Goal: Submit feedback/report problem: Submit feedback/report problem

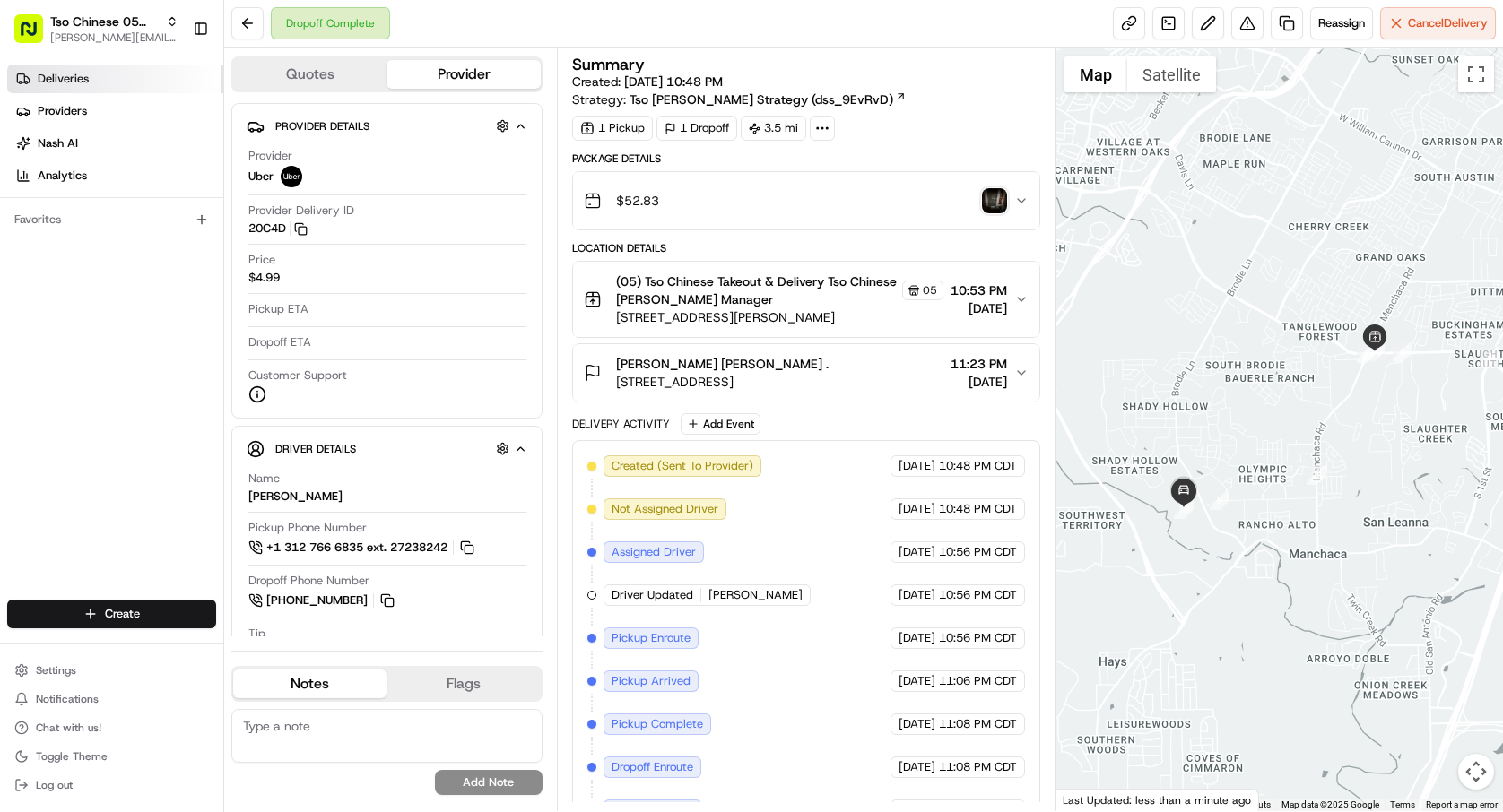
click at [109, 66] on link "Deliveries" at bounding box center [115, 79] width 216 height 29
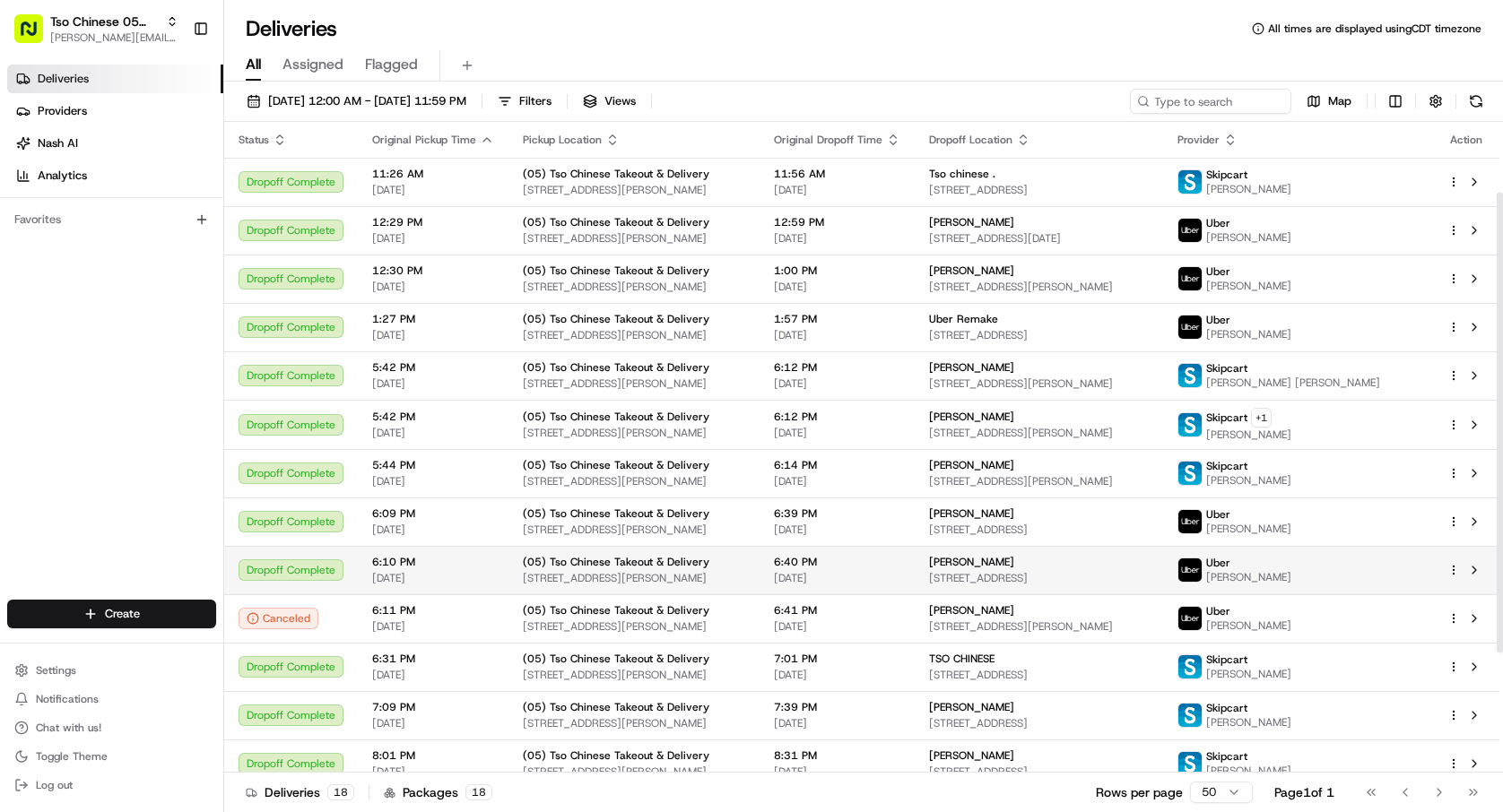
scroll to position [268, 0]
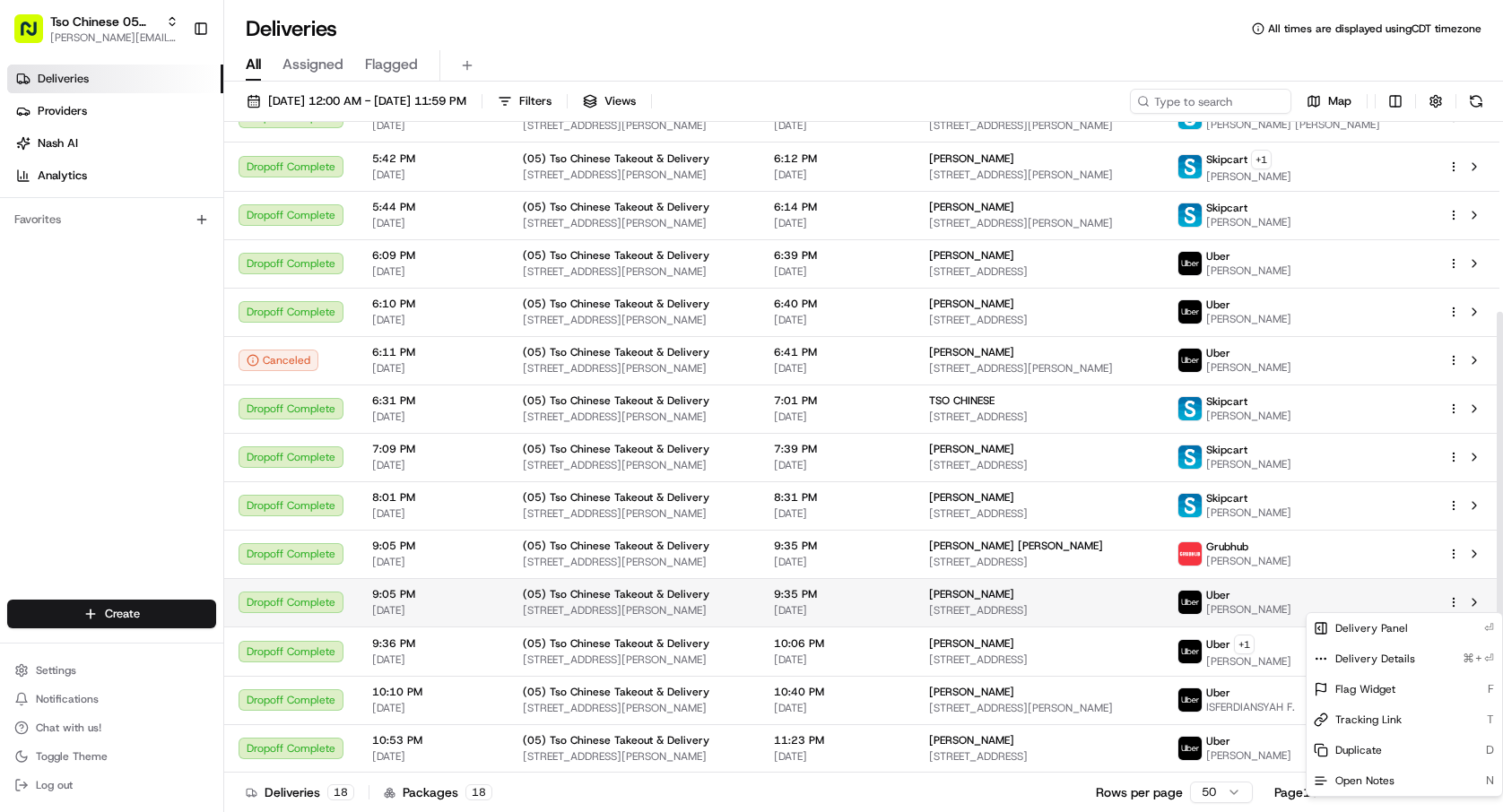
click at [1454, 606] on html "Tso Chinese 05 Menchaca paul@tsochinese.com Toggle Sidebar Deliveries Providers…" at bounding box center [752, 406] width 1503 height 812
click at [1455, 604] on html "Tso Chinese 05 Menchaca paul@tsochinese.com Toggle Sidebar Deliveries Providers…" at bounding box center [752, 406] width 1503 height 812
click at [1476, 602] on button at bounding box center [1473, 603] width 22 height 22
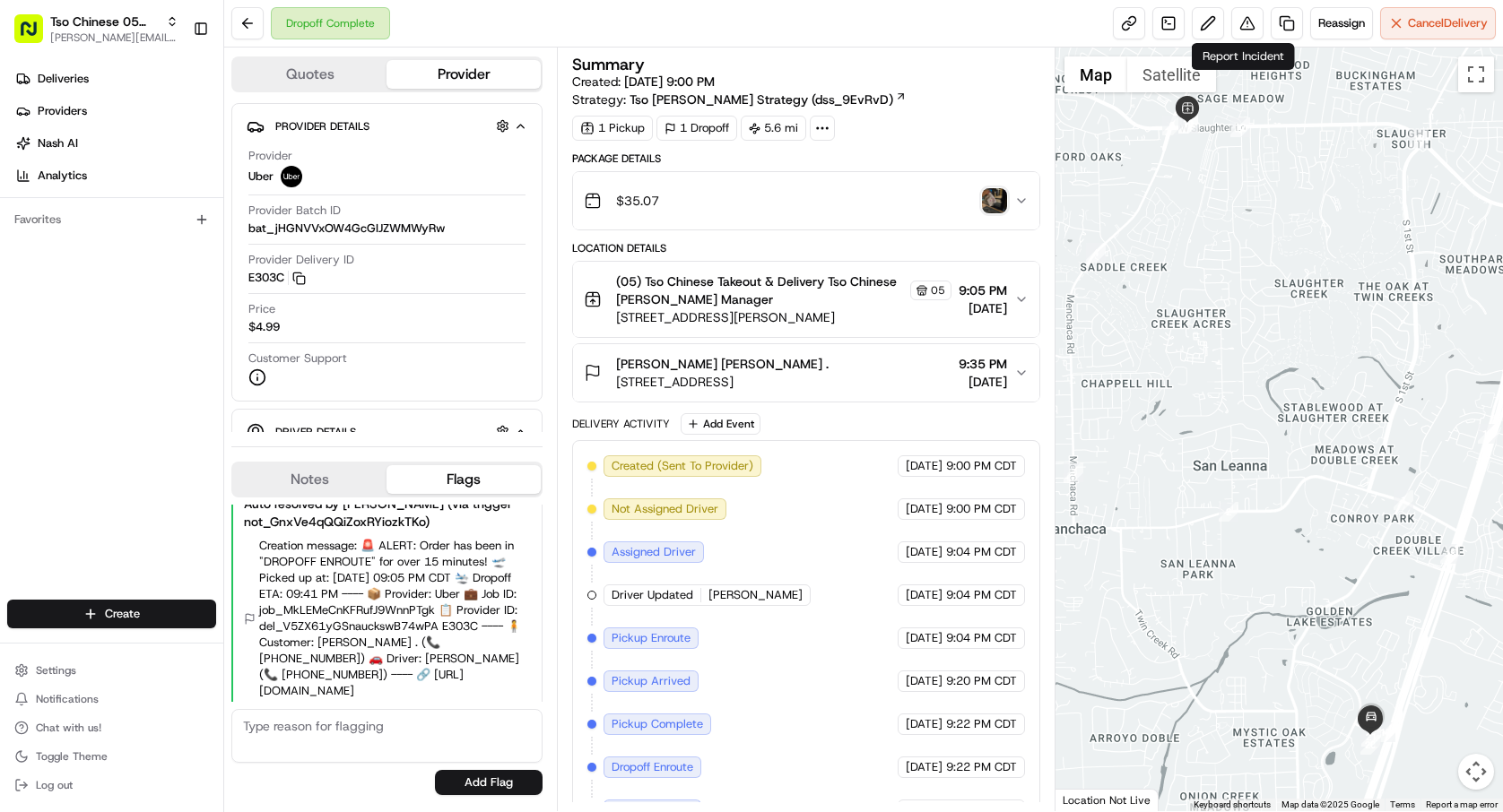
click at [1253, 40] on div "Dropoff Complete Reassign Cancel Delivery" at bounding box center [864, 24] width 1279 height 47
click at [1247, 30] on button at bounding box center [1246, 23] width 32 height 32
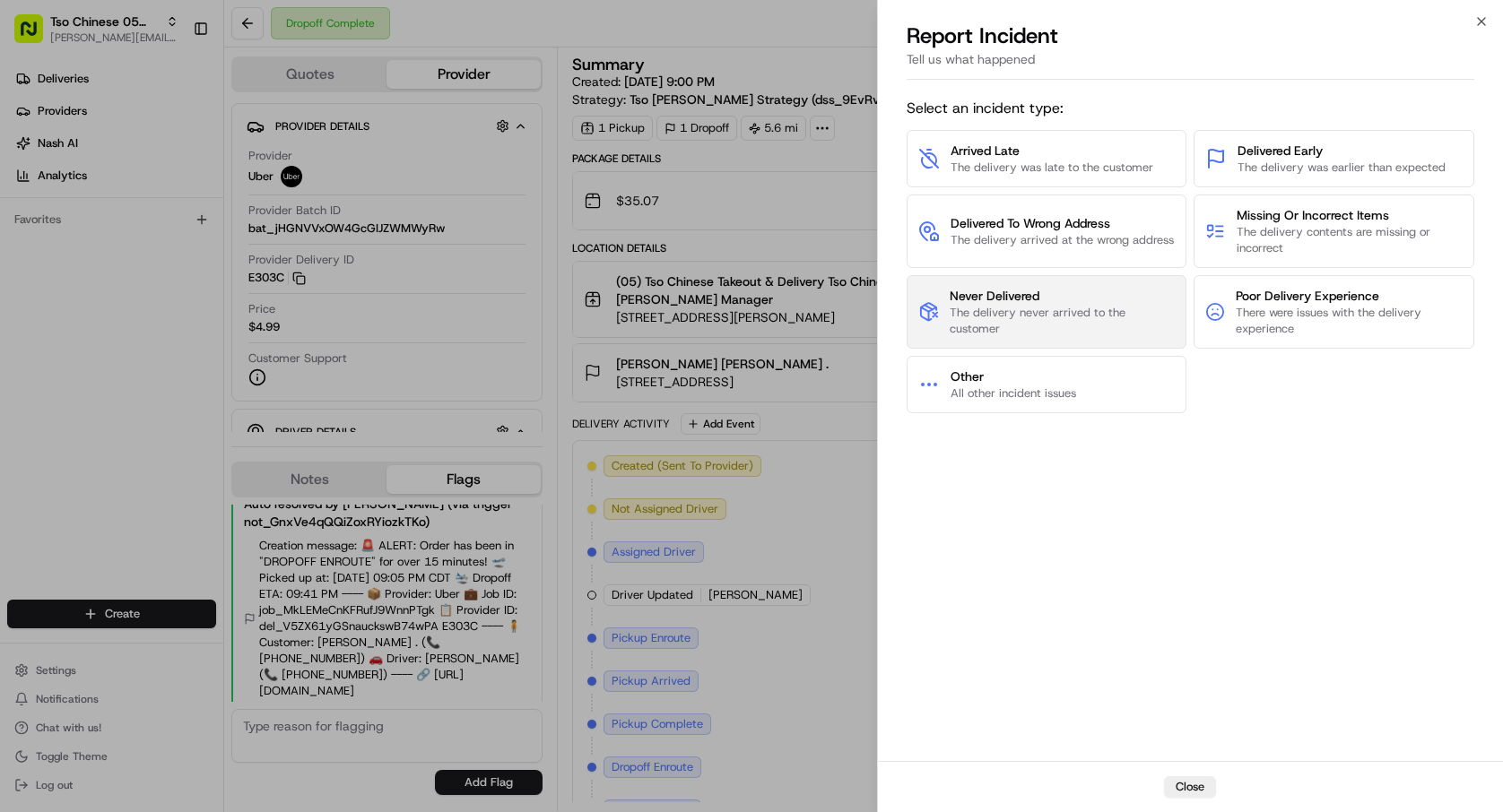
click at [1091, 310] on span "The delivery never arrived to the customer" at bounding box center [1061, 320] width 225 height 32
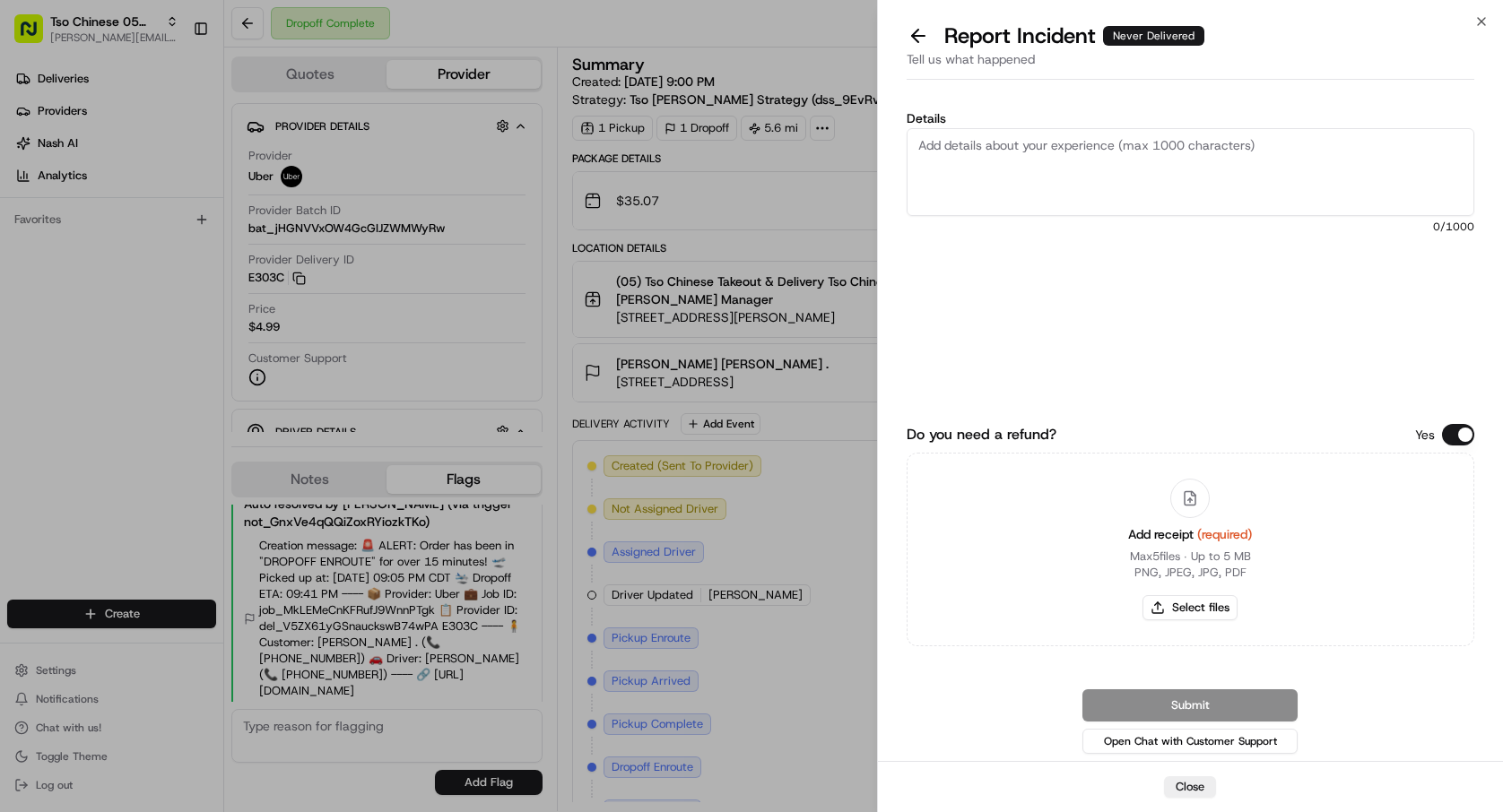
click at [1236, 713] on div "Submit Open Chat with Customer Support" at bounding box center [1189, 723] width 568 height 68
click at [1460, 444] on button "Do you need a refund?" at bounding box center [1458, 435] width 32 height 22
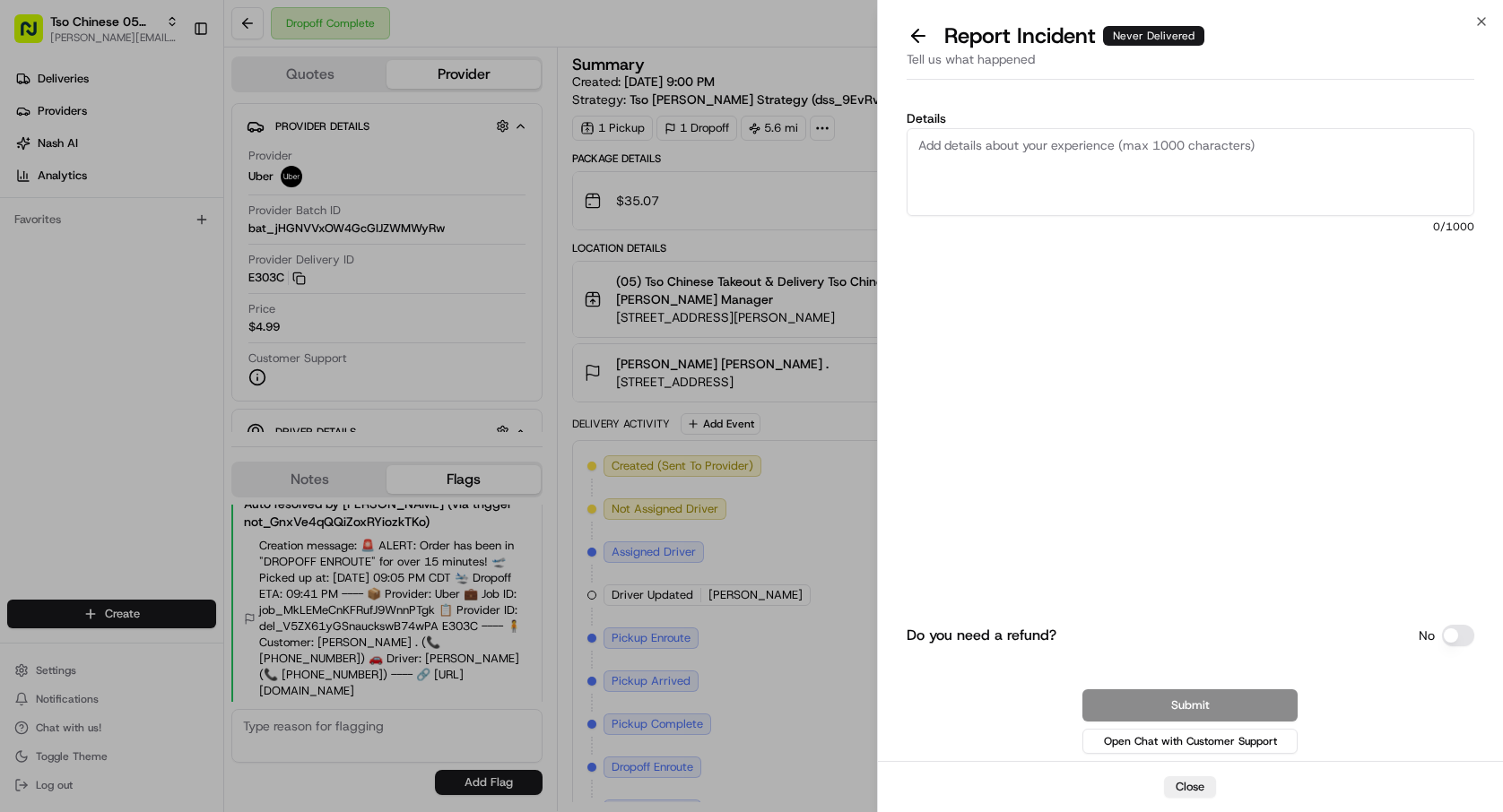
click at [1251, 697] on div "Submit Open Chat with Customer Support" at bounding box center [1189, 723] width 568 height 68
click at [1075, 148] on textarea "Details" at bounding box center [1189, 171] width 568 height 87
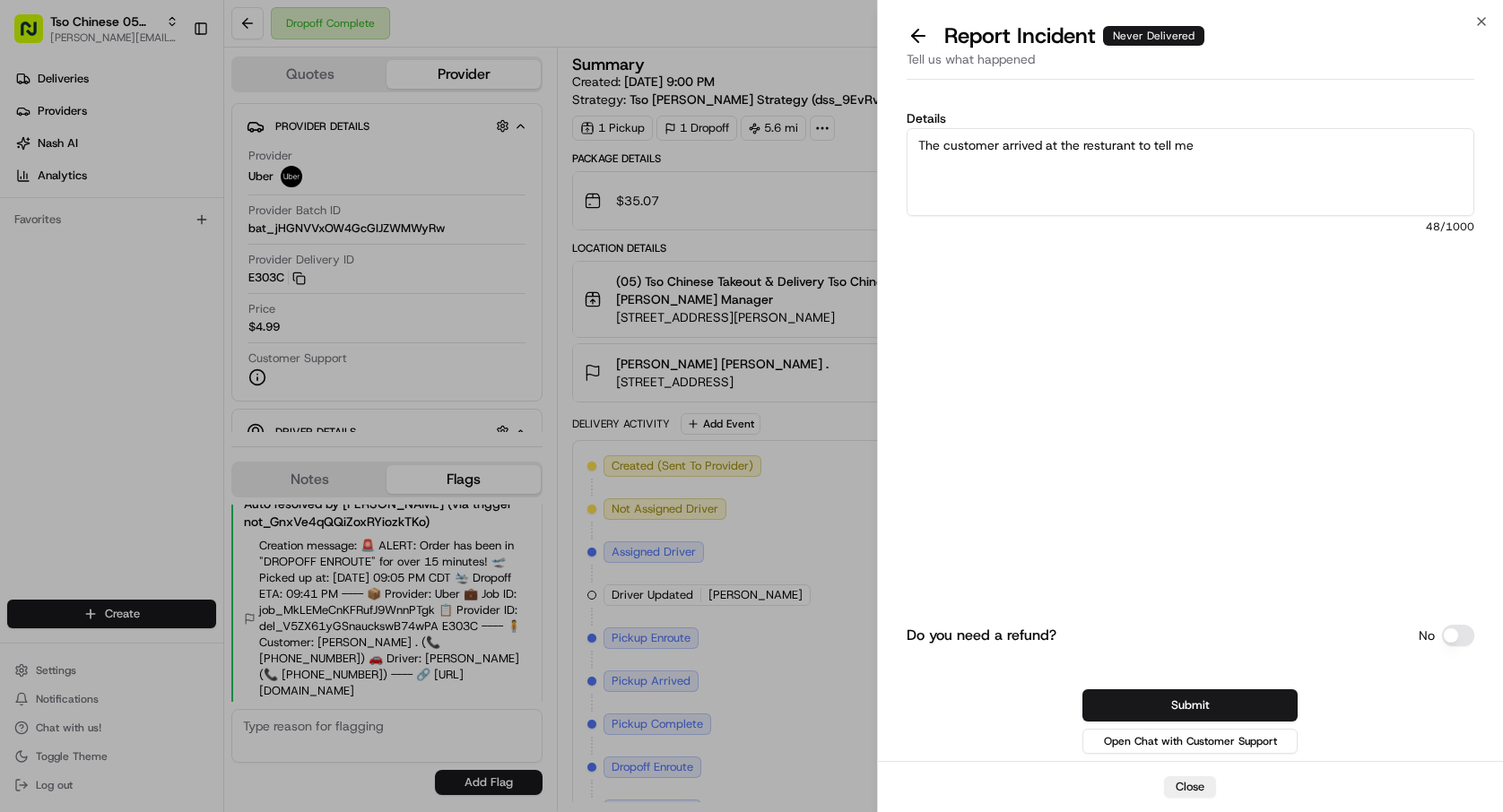
click at [1116, 146] on textarea "The customer arrived at the resturant to tell me" at bounding box center [1189, 171] width 568 height 87
click at [1116, 174] on textarea "The customer arrived at the resturant to tell me" at bounding box center [1189, 171] width 568 height 87
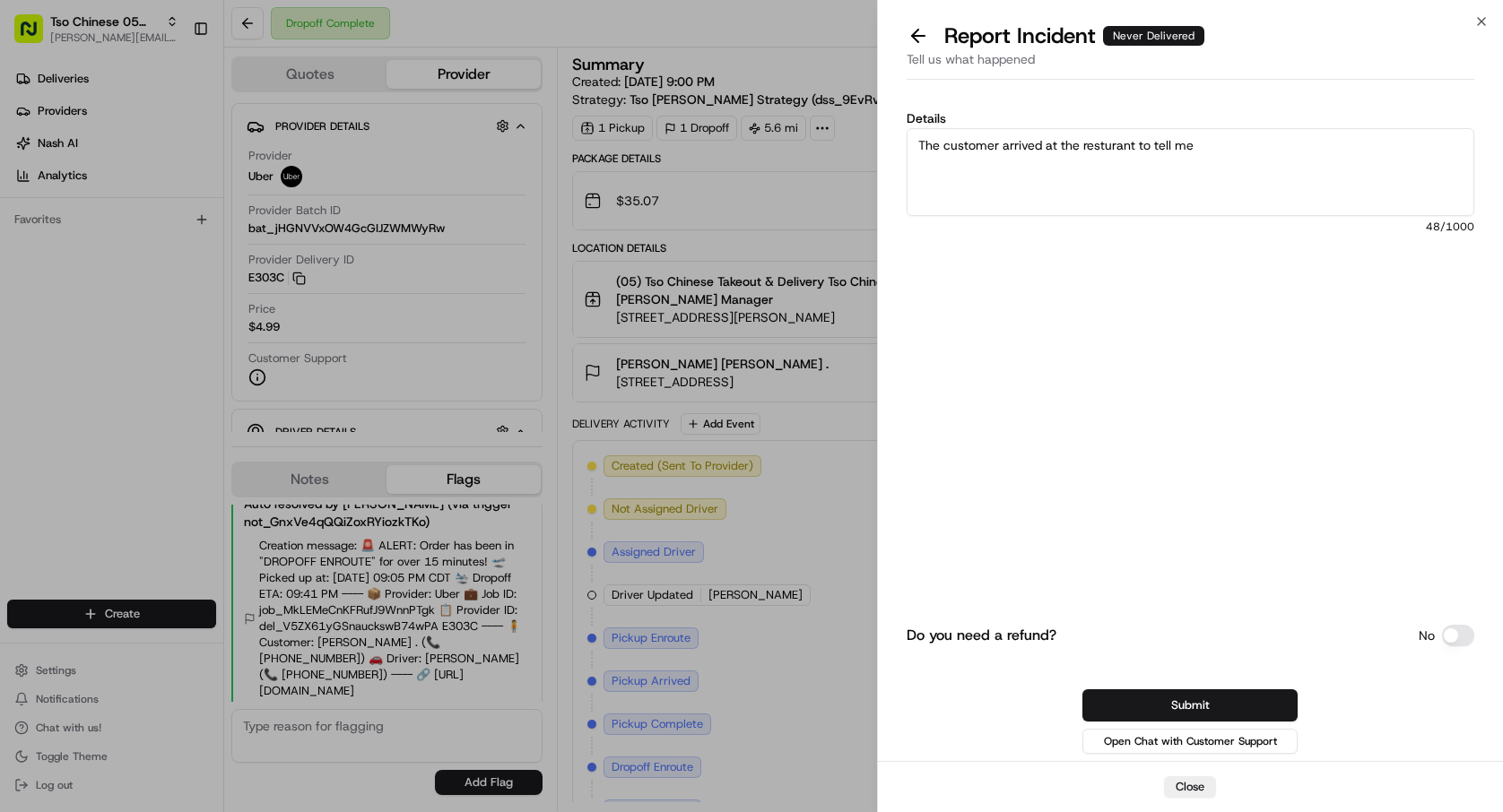
click at [1105, 144] on textarea "The customer arrived at the resturant to tell me" at bounding box center [1189, 171] width 568 height 87
click at [1105, 145] on textarea "The customer arrived at the resturant to tell me" at bounding box center [1189, 171] width 568 height 87
click at [1105, 144] on textarea "The customer arrived at the resturant to tell me" at bounding box center [1189, 171] width 568 height 87
click at [1119, 187] on textarea "The customer arrived at the resturant to tell me" at bounding box center [1189, 171] width 568 height 87
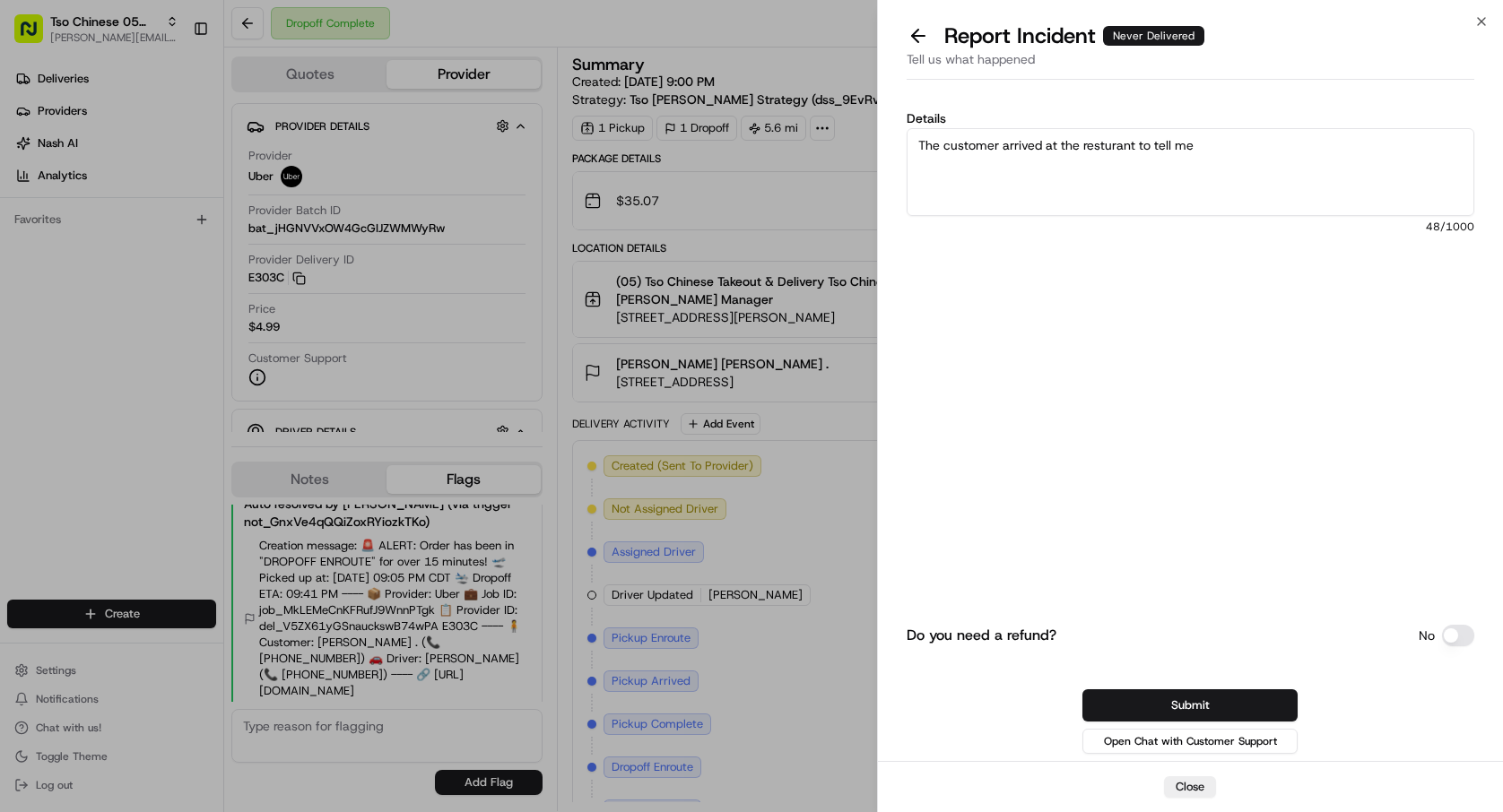
click at [1107, 147] on textarea "The customer arrived at the resturant to tell me" at bounding box center [1189, 171] width 568 height 87
click at [1217, 136] on textarea "The customer arrived at the restaurant to tell me" at bounding box center [1189, 171] width 568 height 87
click at [1212, 150] on textarea "The customer arrived at the restaurant to tell me" at bounding box center [1189, 171] width 568 height 87
click at [1133, 181] on textarea "The customer arrived at the restaurant to tell me not only was the delivery com…" at bounding box center [1189, 171] width 568 height 87
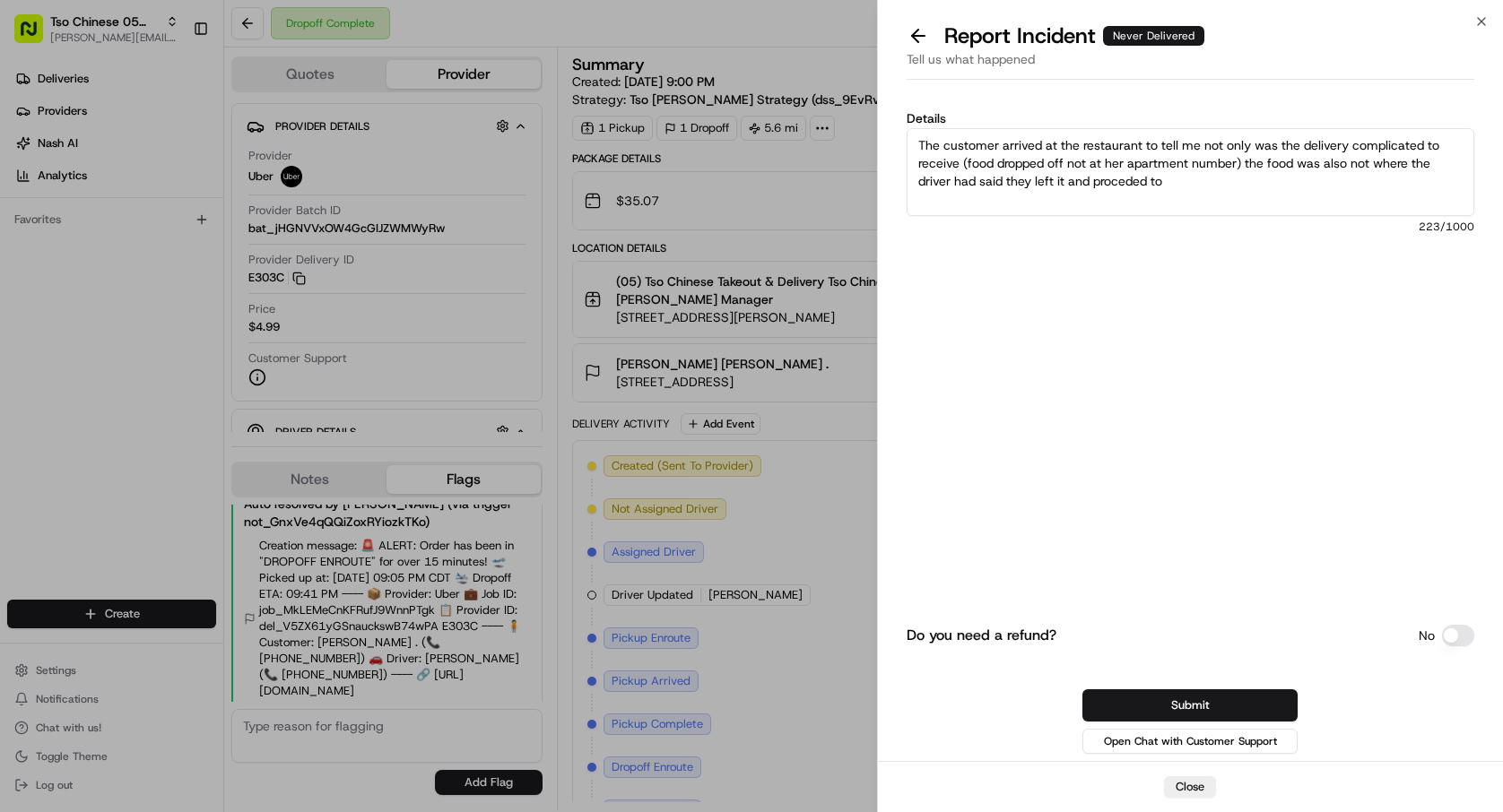
click at [1133, 181] on textarea "The customer arrived at the restaurant to tell me not only was the delivery com…" at bounding box center [1189, 171] width 568 height 87
click at [1133, 177] on textarea "The customer arrived at the restaurant to tell me not only was the delivery com…" at bounding box center [1189, 171] width 568 height 87
click at [1137, 191] on textarea "The customer arrived at the restaurant to tell me not only was the delivery com…" at bounding box center [1189, 171] width 568 height 87
click at [1134, 187] on textarea "The customer arrived at the restaurant to tell me not only was the delivery com…" at bounding box center [1189, 171] width 568 height 87
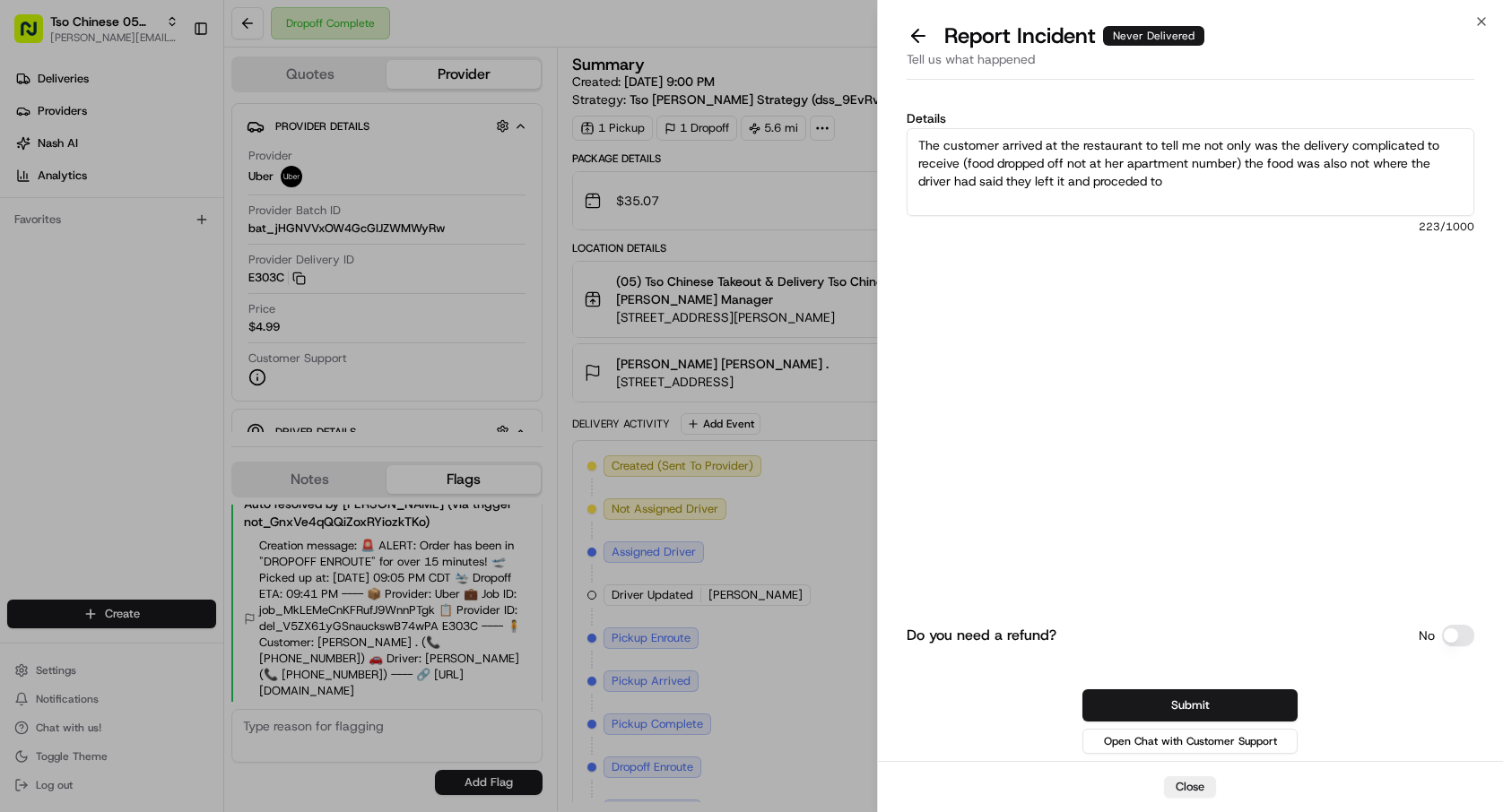
click at [1127, 184] on textarea "The customer arrived at the restaurant to tell me not only was the delivery com…" at bounding box center [1189, 171] width 568 height 87
click at [1141, 198] on textarea "The customer arrived at the restaurant to tell me not only was the delivery com…" at bounding box center [1189, 171] width 568 height 87
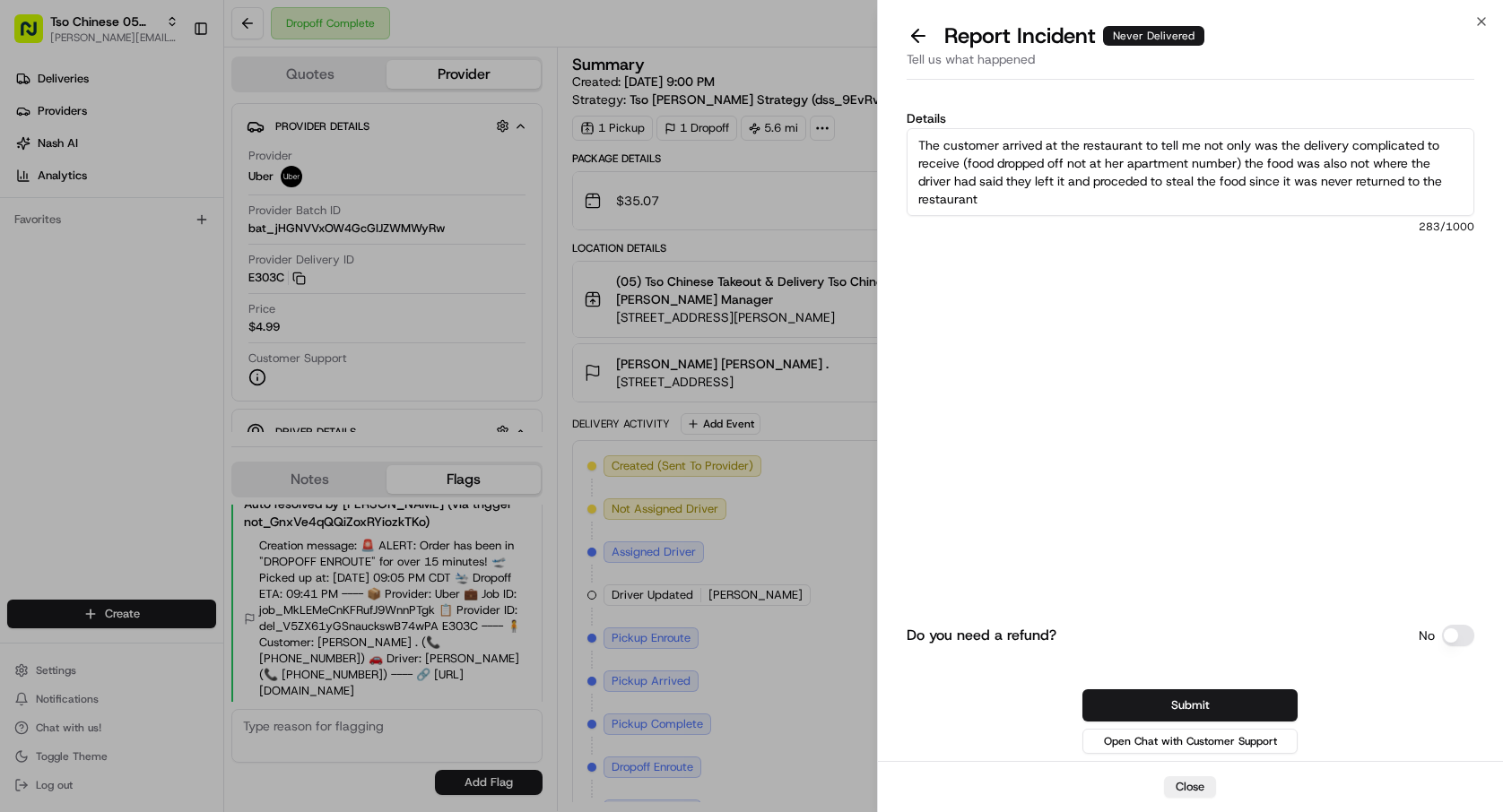
click at [1137, 175] on textarea "The customer arrived at the restaurant to tell me not only was the delivery com…" at bounding box center [1189, 171] width 568 height 87
click at [1133, 178] on textarea "The customer arrived at the restaurant to tell me not only was the delivery com…" at bounding box center [1189, 171] width 568 height 87
click at [1131, 183] on textarea "The customer arrived at the restaurant to tell me not only was the delivery com…" at bounding box center [1189, 171] width 568 height 87
click at [1116, 184] on textarea "The customer arrived at the restaurant to tell me not only was the delivery com…" at bounding box center [1189, 171] width 568 height 87
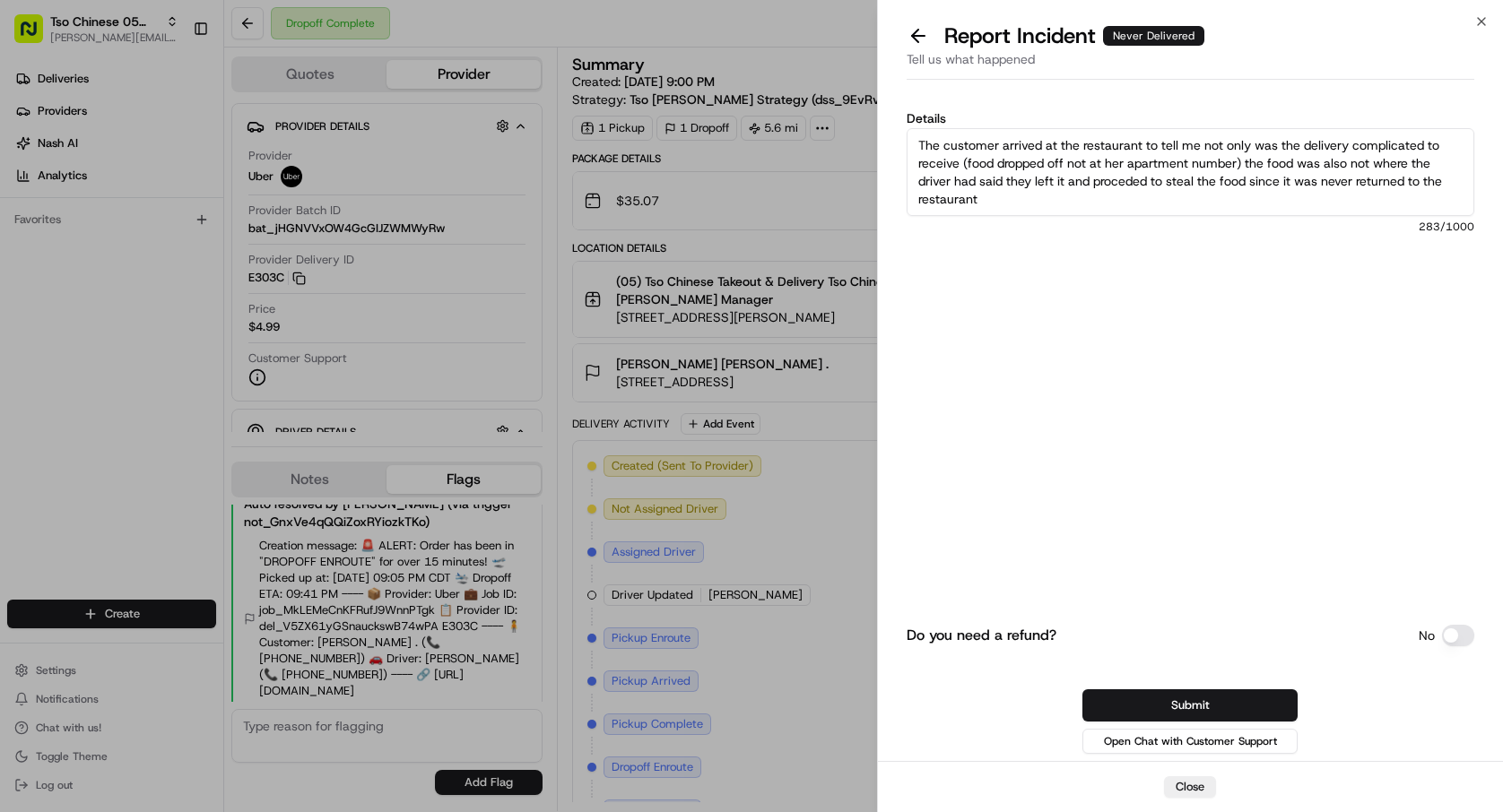
click at [1150, 188] on textarea "The customer arrived at the restaurant to tell me not only was the delivery com…" at bounding box center [1189, 171] width 568 height 87
type textarea "The customer arrived at the restaurant to tell me not only was the delivery com…"
click at [1239, 712] on button "Submit" at bounding box center [1189, 705] width 215 height 32
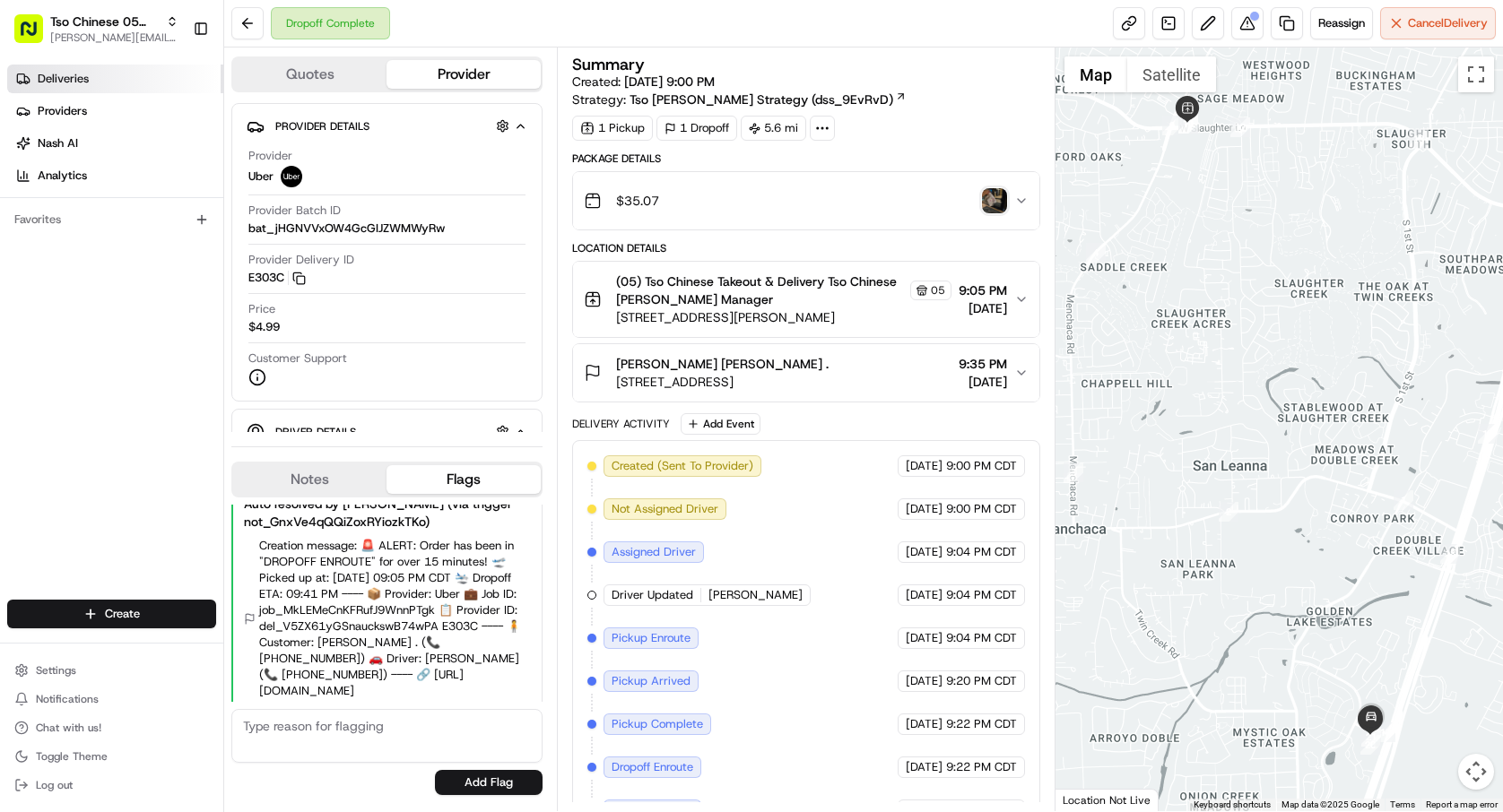
click at [137, 78] on link "Deliveries" at bounding box center [115, 79] width 216 height 29
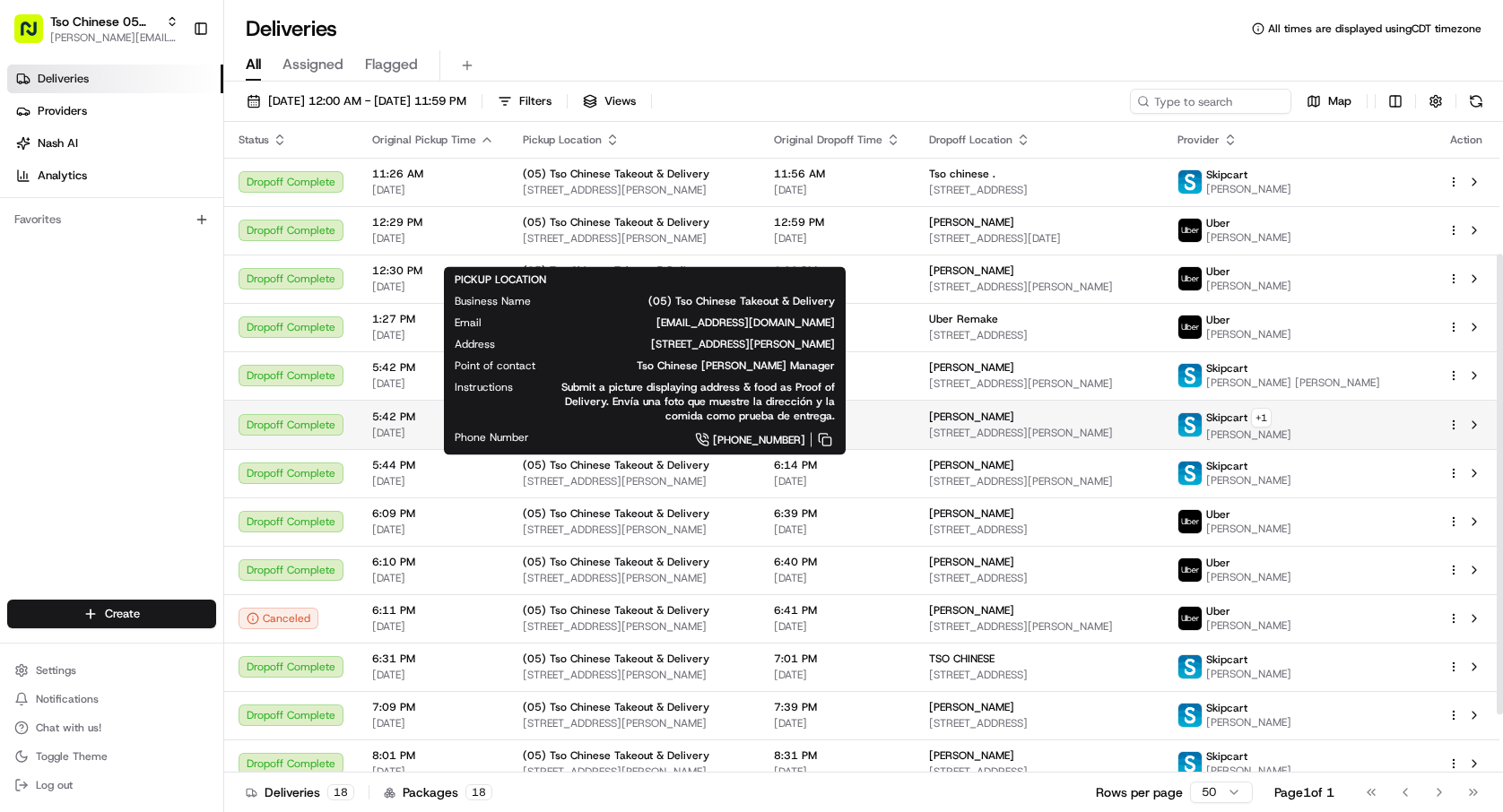
scroll to position [268, 0]
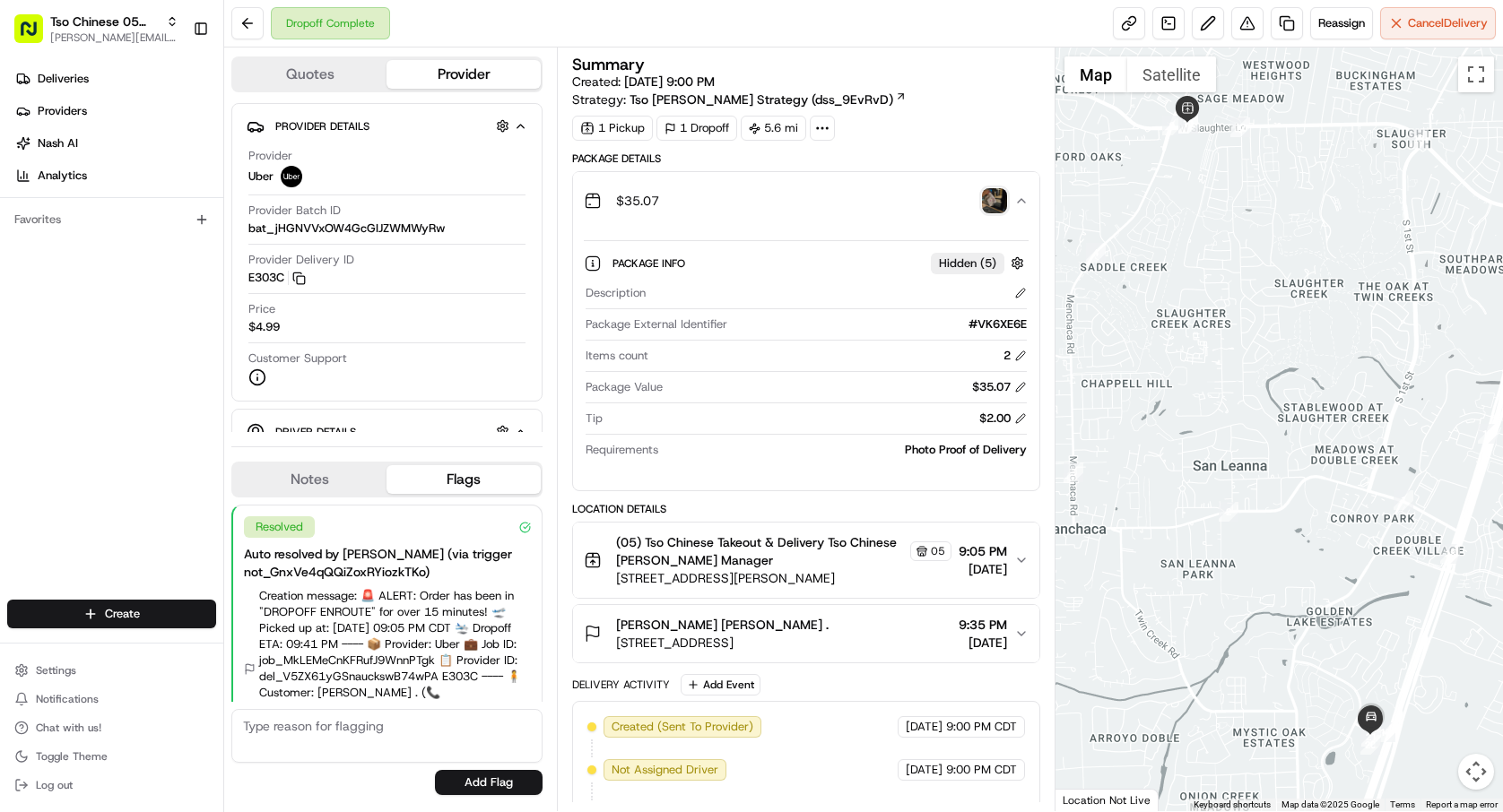
scroll to position [50, 0]
